Goal: Task Accomplishment & Management: Manage account settings

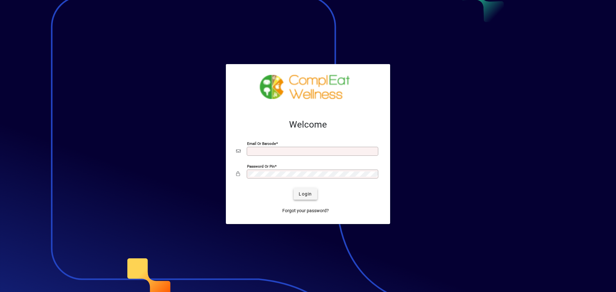
type input "**********"
click at [304, 193] on span "Login" at bounding box center [305, 194] width 13 height 7
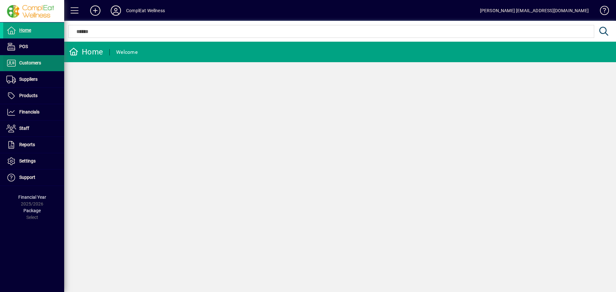
click at [35, 60] on span "Customers" at bounding box center [22, 63] width 38 height 8
